Goal: Check status: Check status

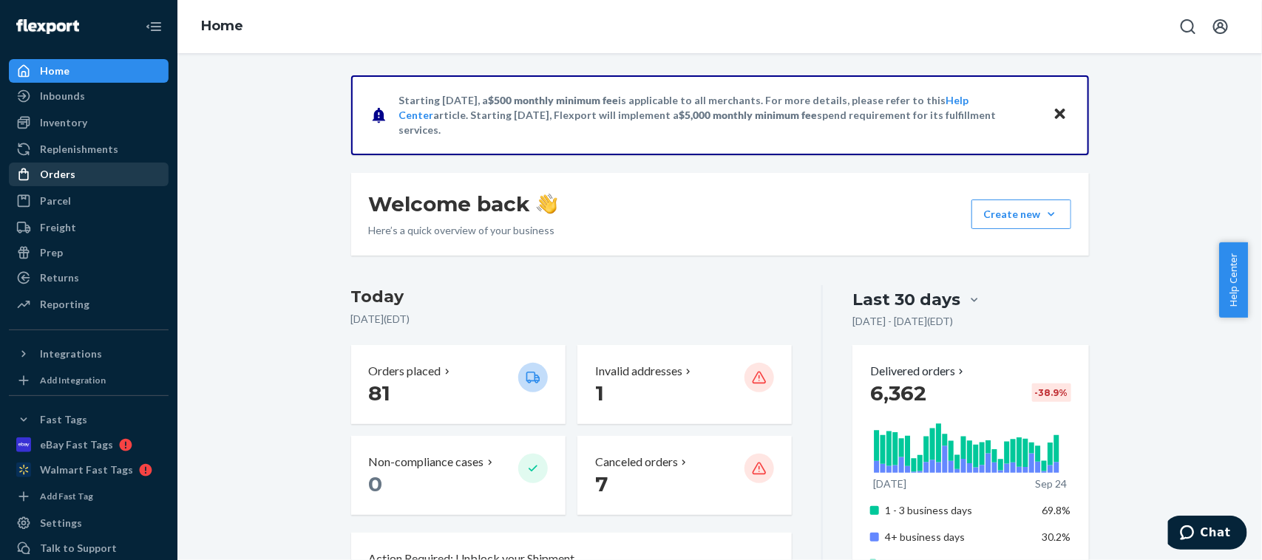
click at [59, 172] on div "Orders" at bounding box center [57, 174] width 35 height 15
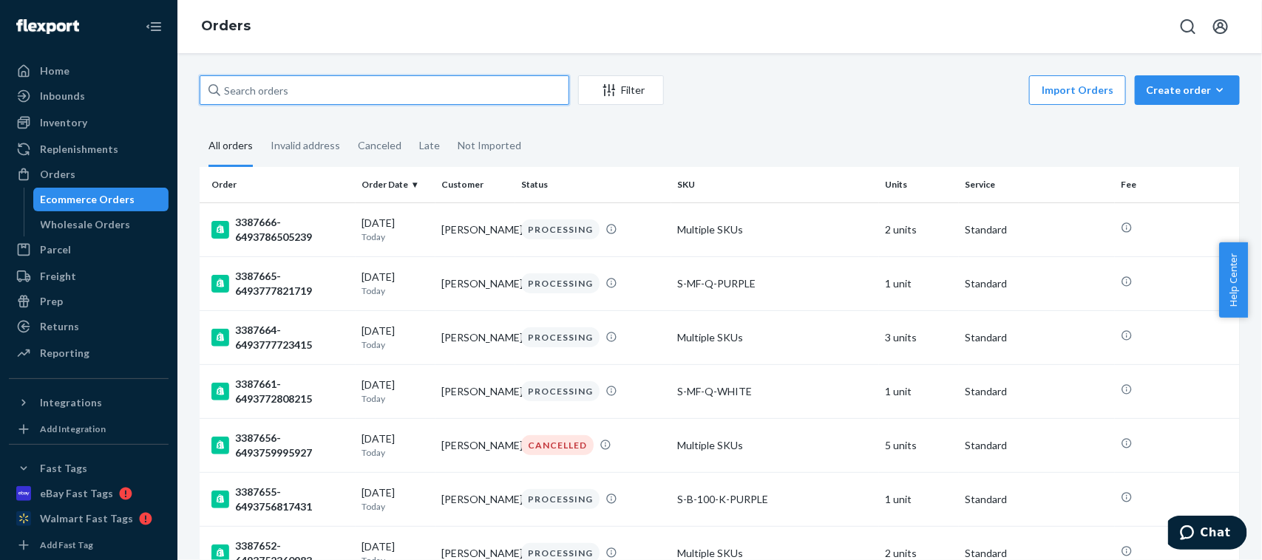
click at [255, 85] on input "text" at bounding box center [385, 90] width 370 height 30
paste input "[PERSON_NAME]"
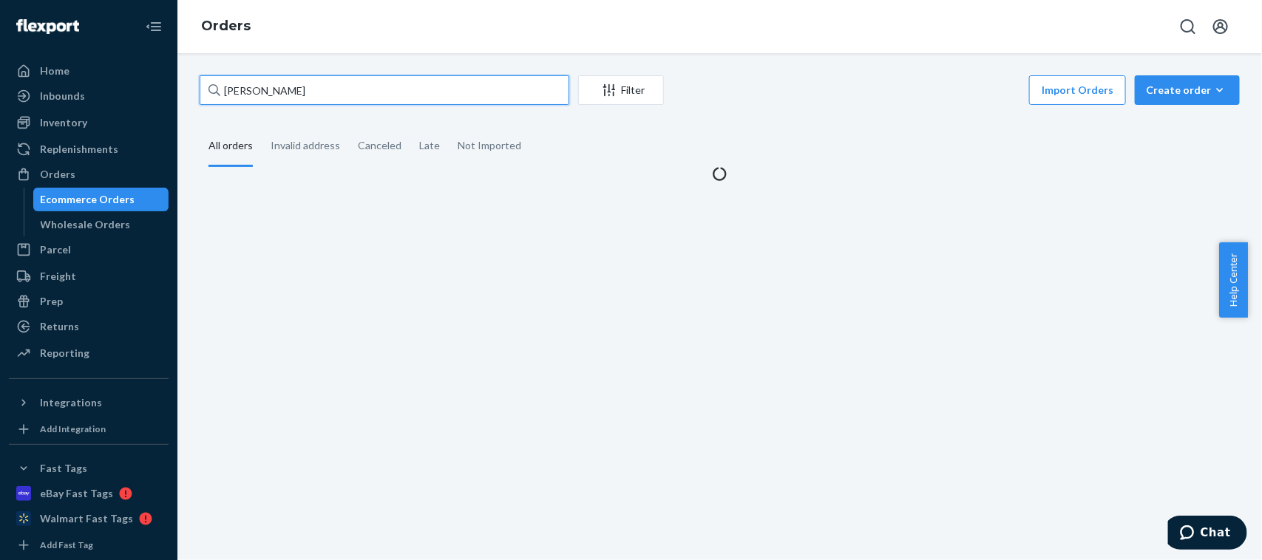
type input "[PERSON_NAME]"
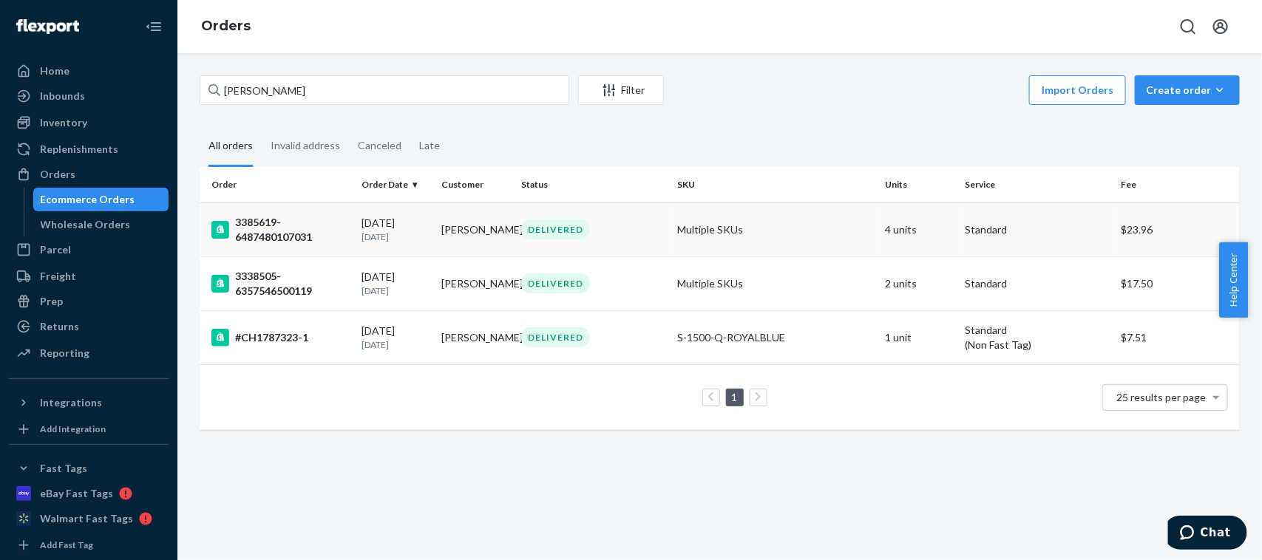
click at [267, 224] on div "3385619-6487480107031" at bounding box center [280, 230] width 138 height 30
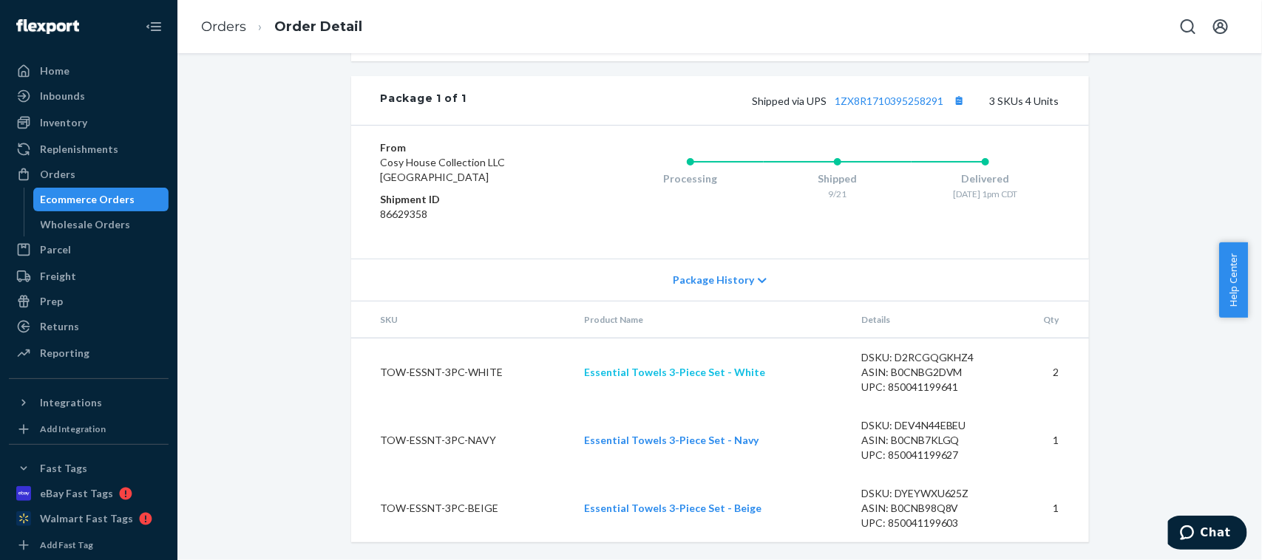
scroll to position [806, 0]
